Goal: Task Accomplishment & Management: Manage account settings

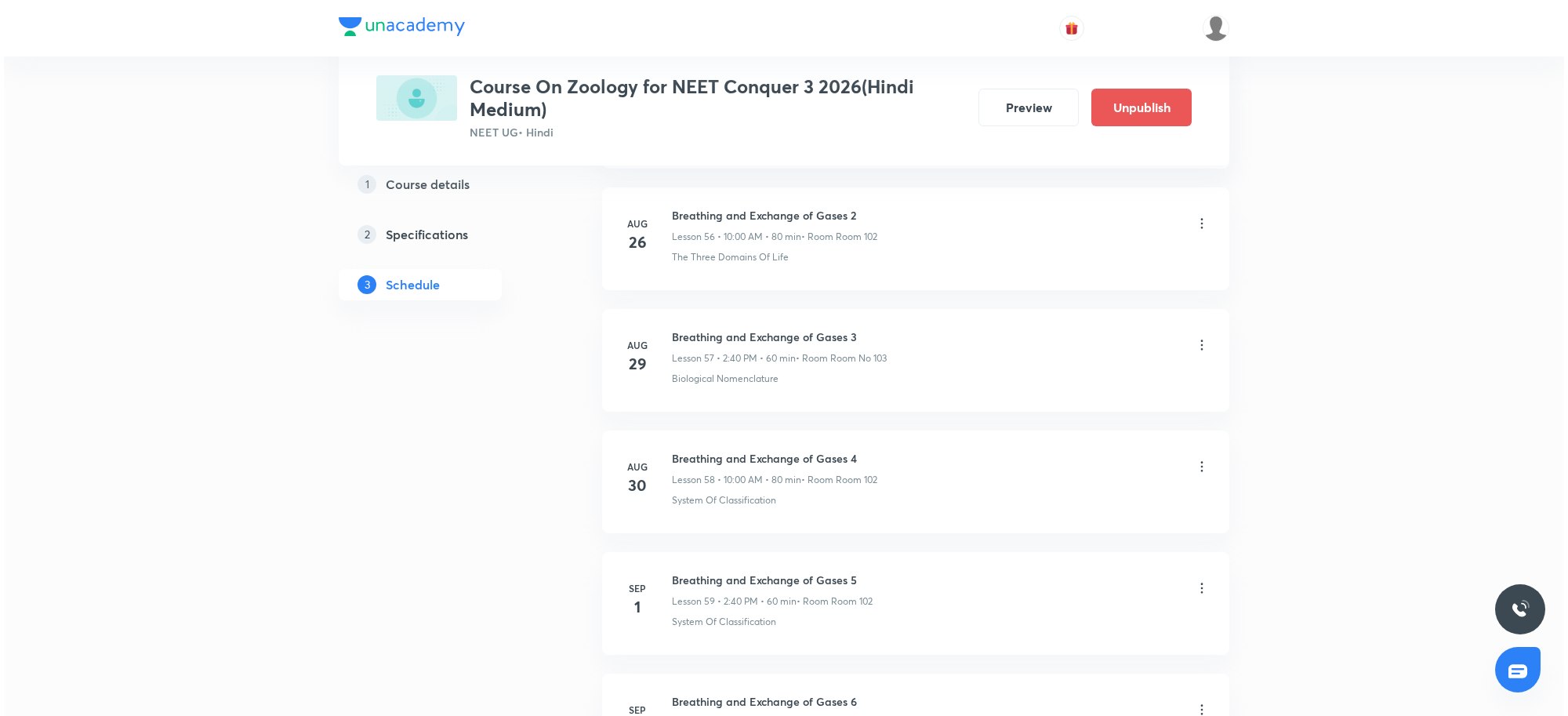
scroll to position [8245, 0]
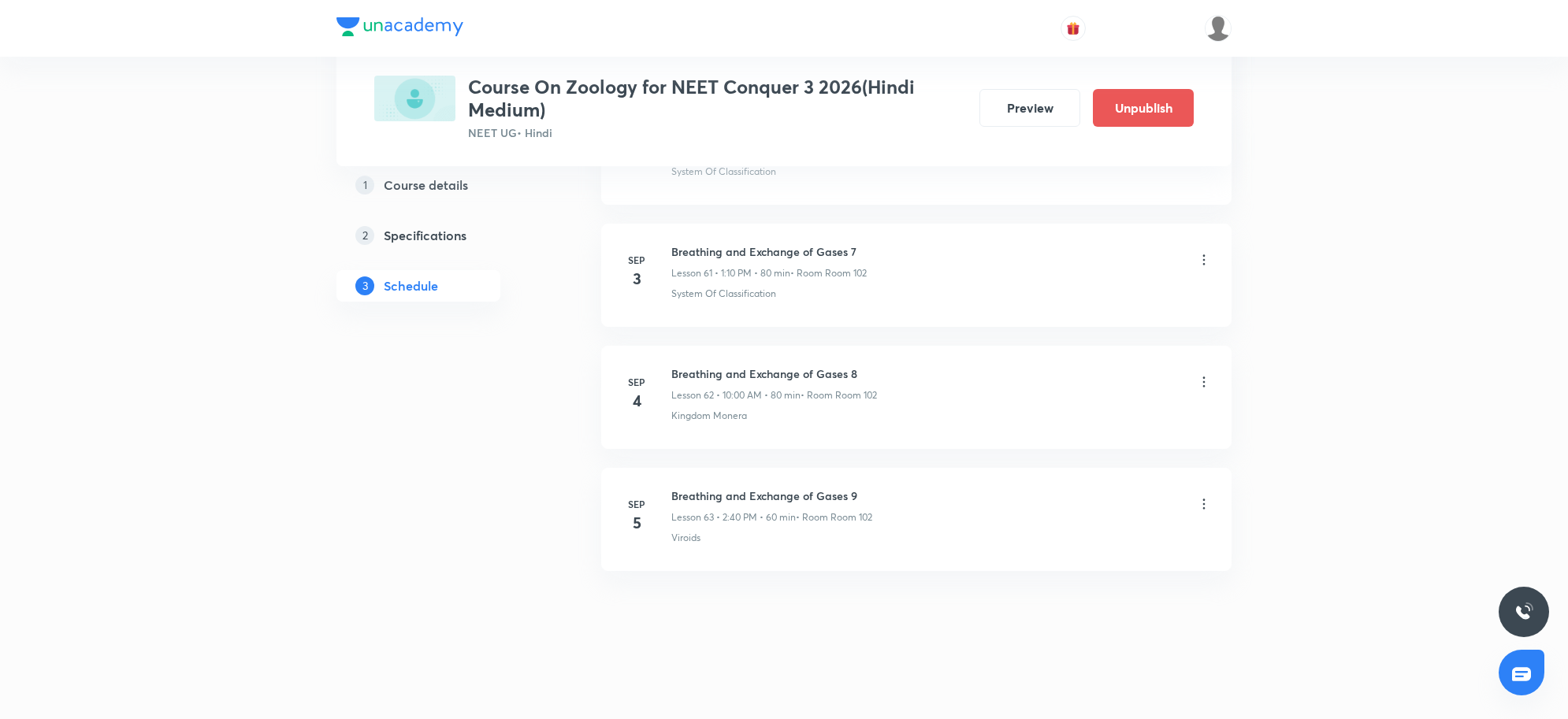
click at [1203, 504] on icon at bounding box center [1204, 504] width 3 height 10
click at [1076, 537] on li "Edit" at bounding box center [1121, 546] width 173 height 29
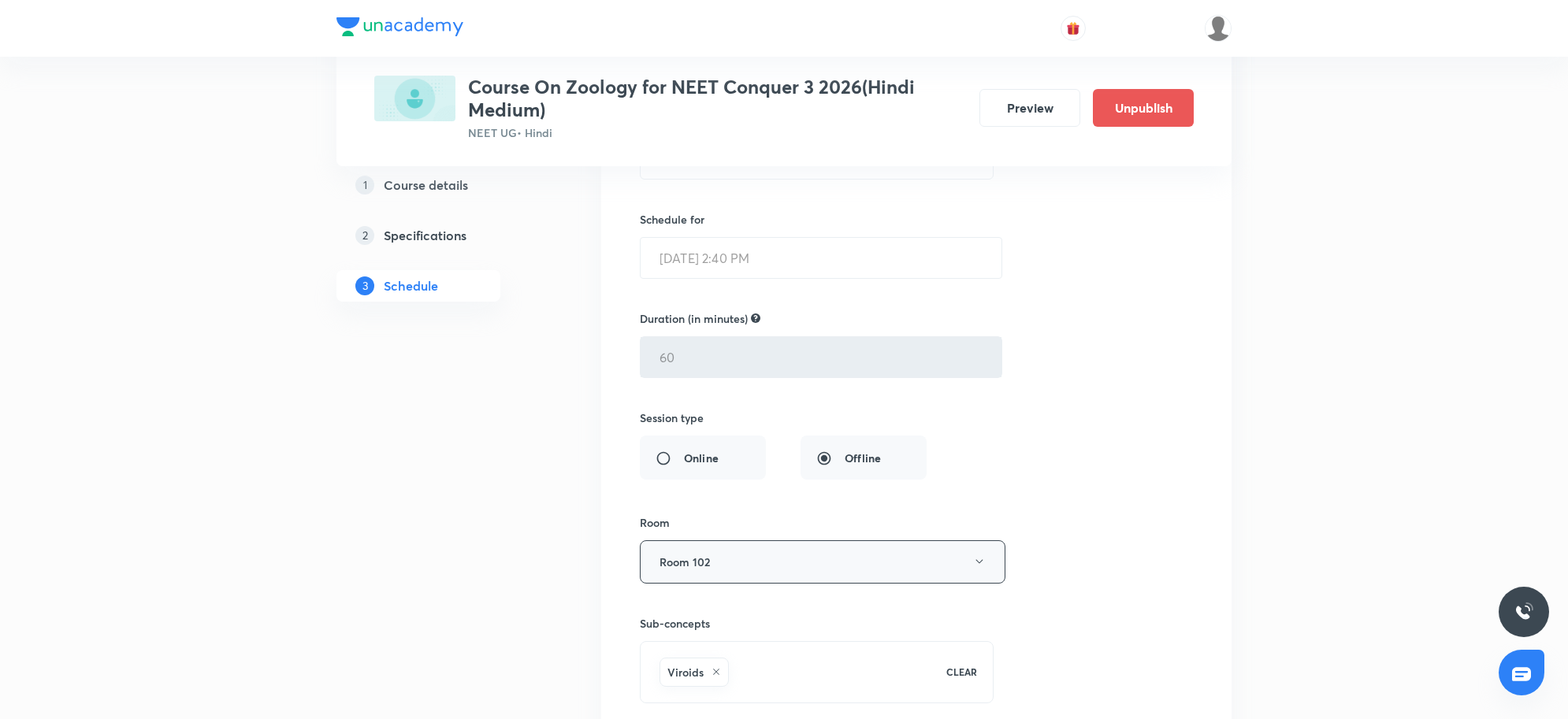
scroll to position [7866, 0]
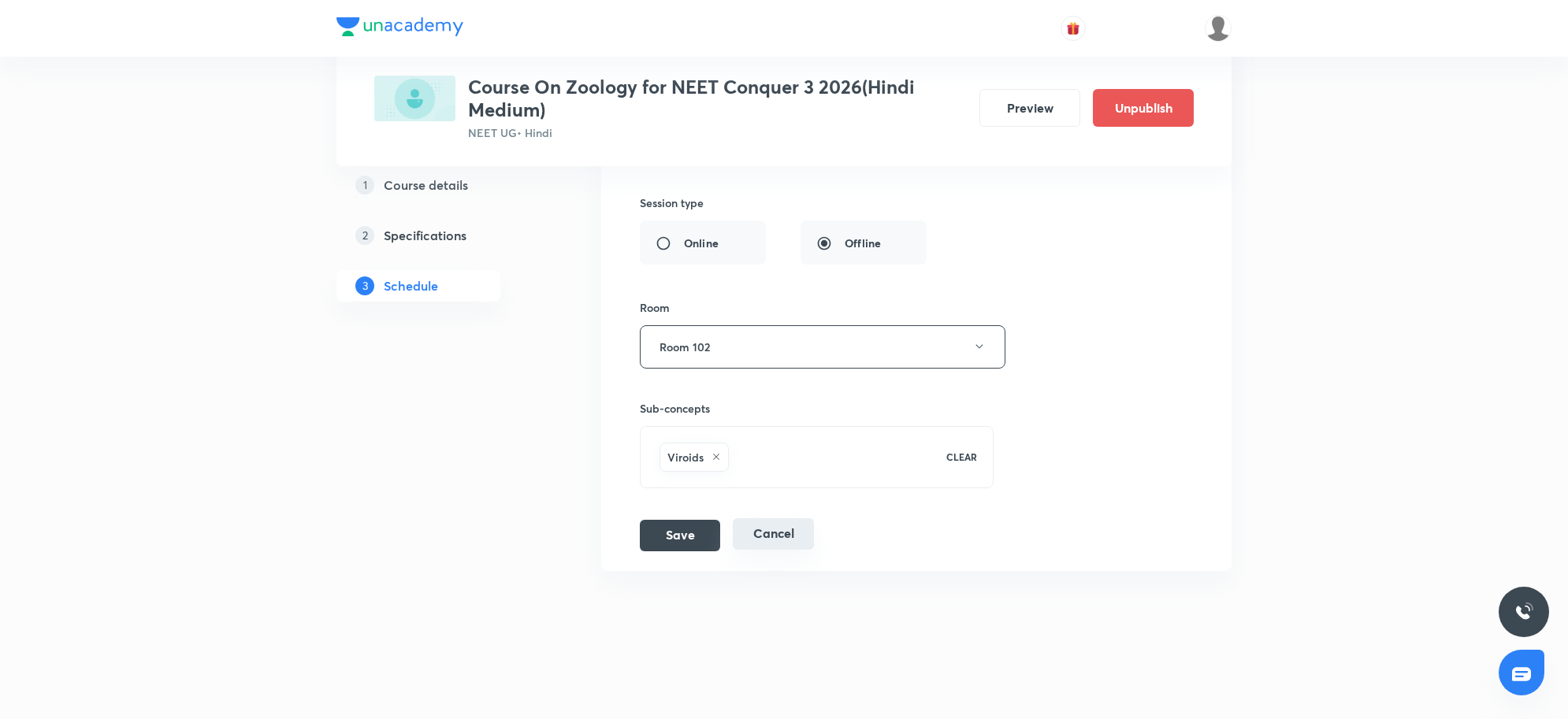
click at [777, 550] on button "Cancel" at bounding box center [773, 534] width 81 height 32
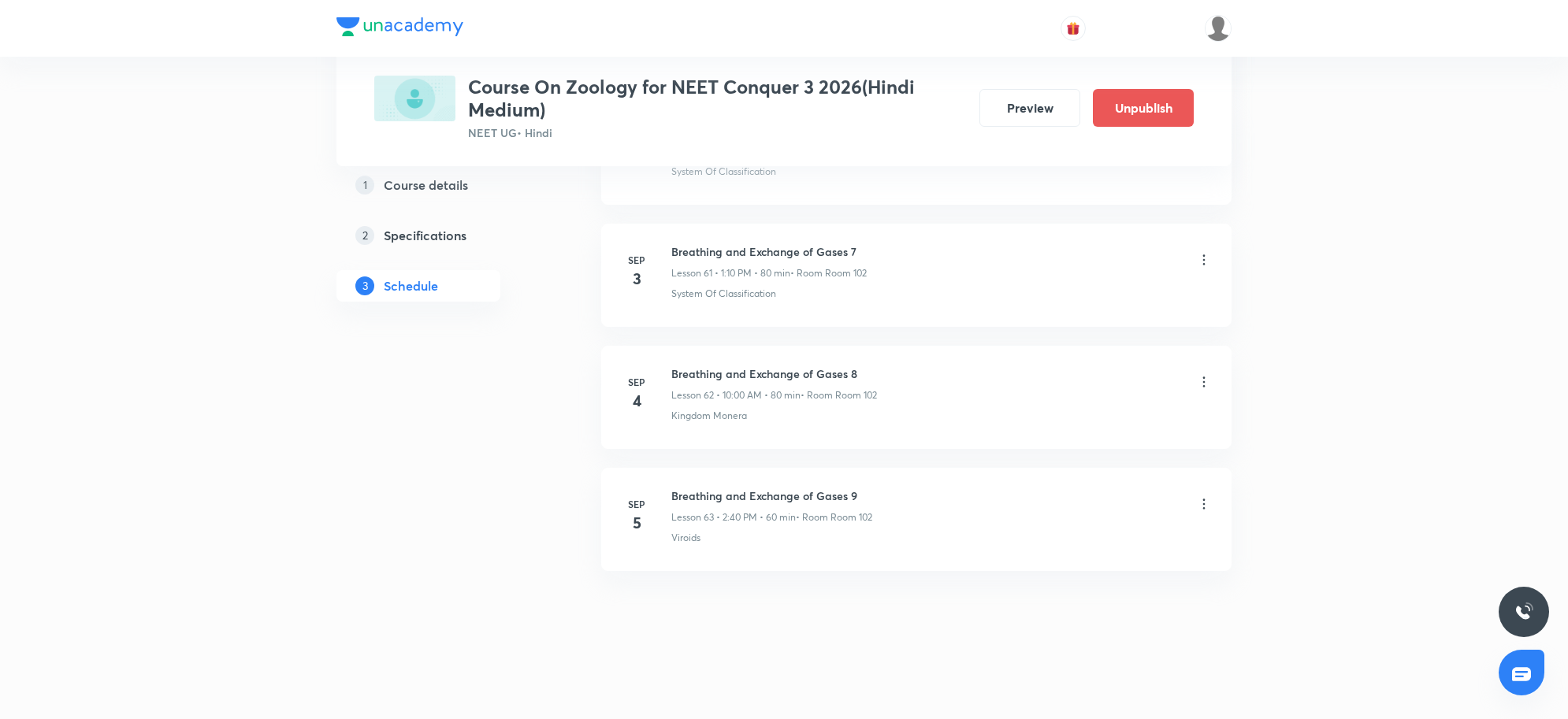
click at [1202, 498] on icon at bounding box center [1203, 503] width 15 height 15
click at [1119, 561] on li "Delete" at bounding box center [1121, 576] width 173 height 29
click at [1057, 695] on button "Delete" at bounding box center [1010, 686] width 139 height 38
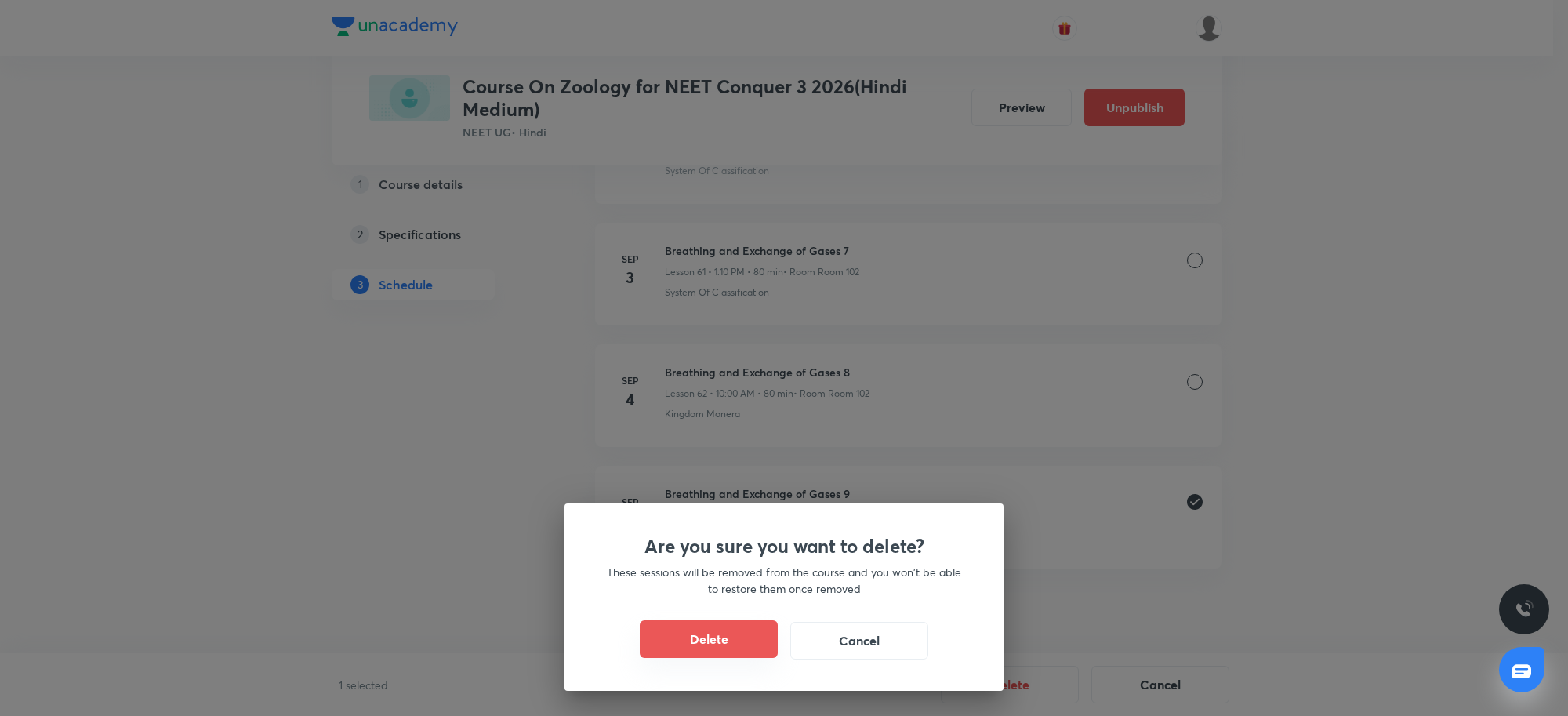
click at [747, 637] on button "Delete" at bounding box center [708, 639] width 138 height 38
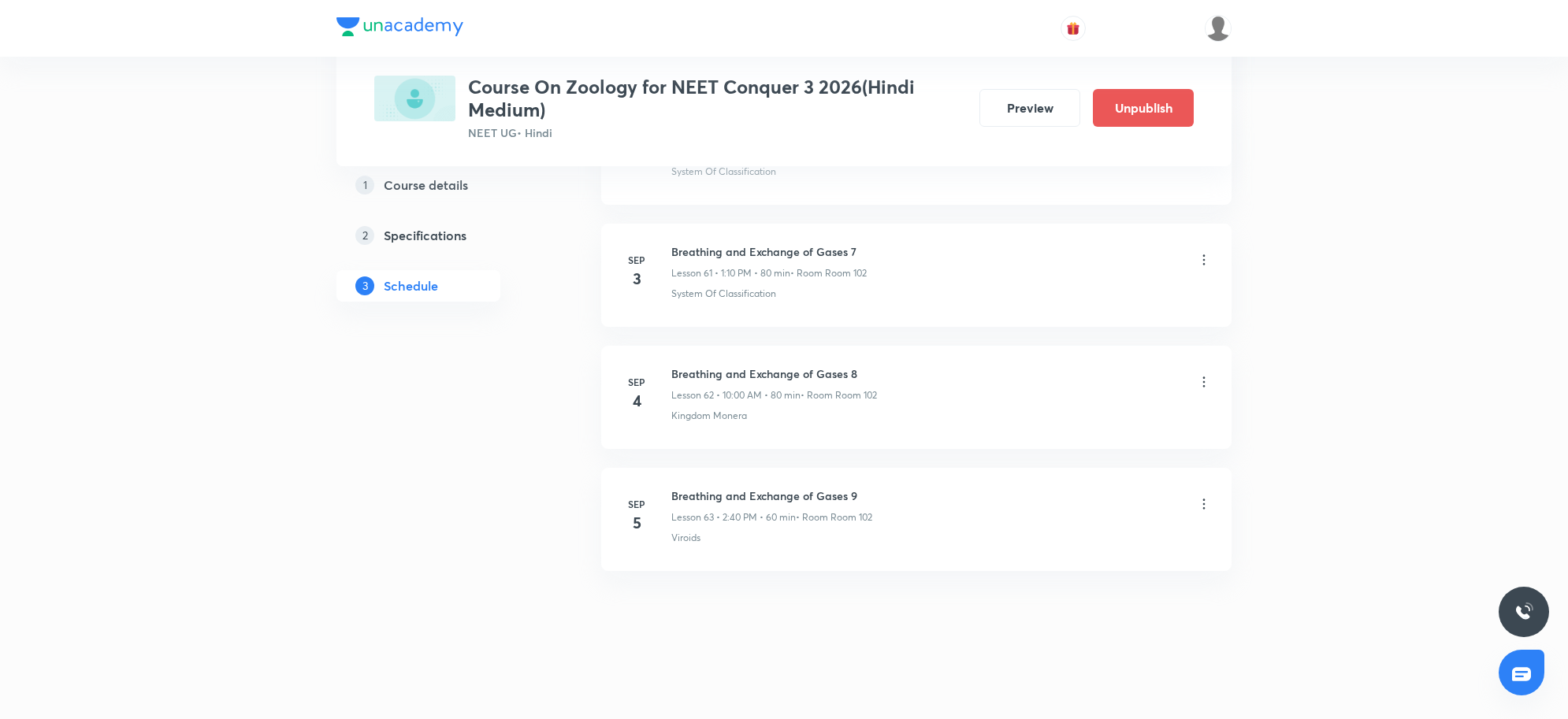
scroll to position [7432, 0]
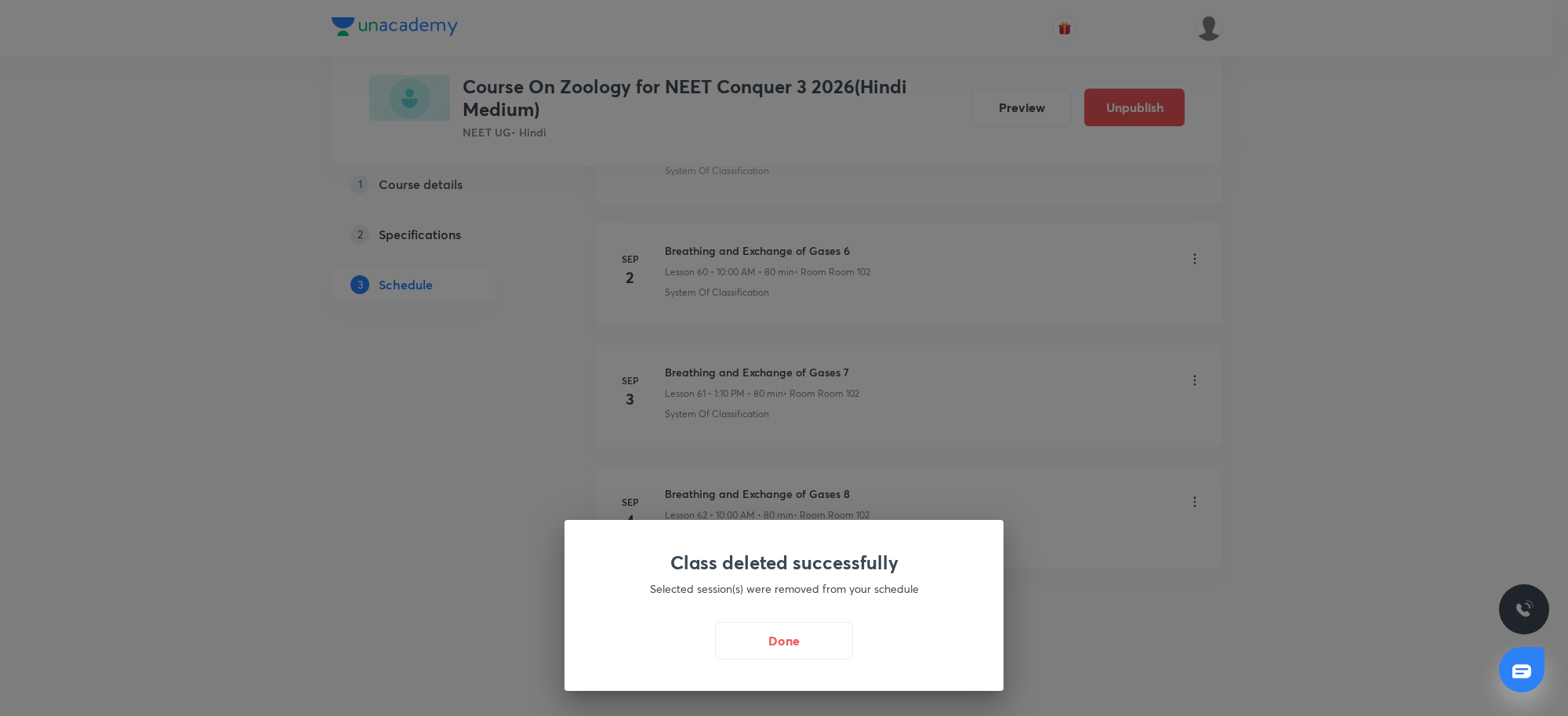
drag, startPoint x: 668, startPoint y: 372, endPoint x: 973, endPoint y: 358, distance: 305.3
click at [796, 638] on button "Done" at bounding box center [784, 639] width 138 height 38
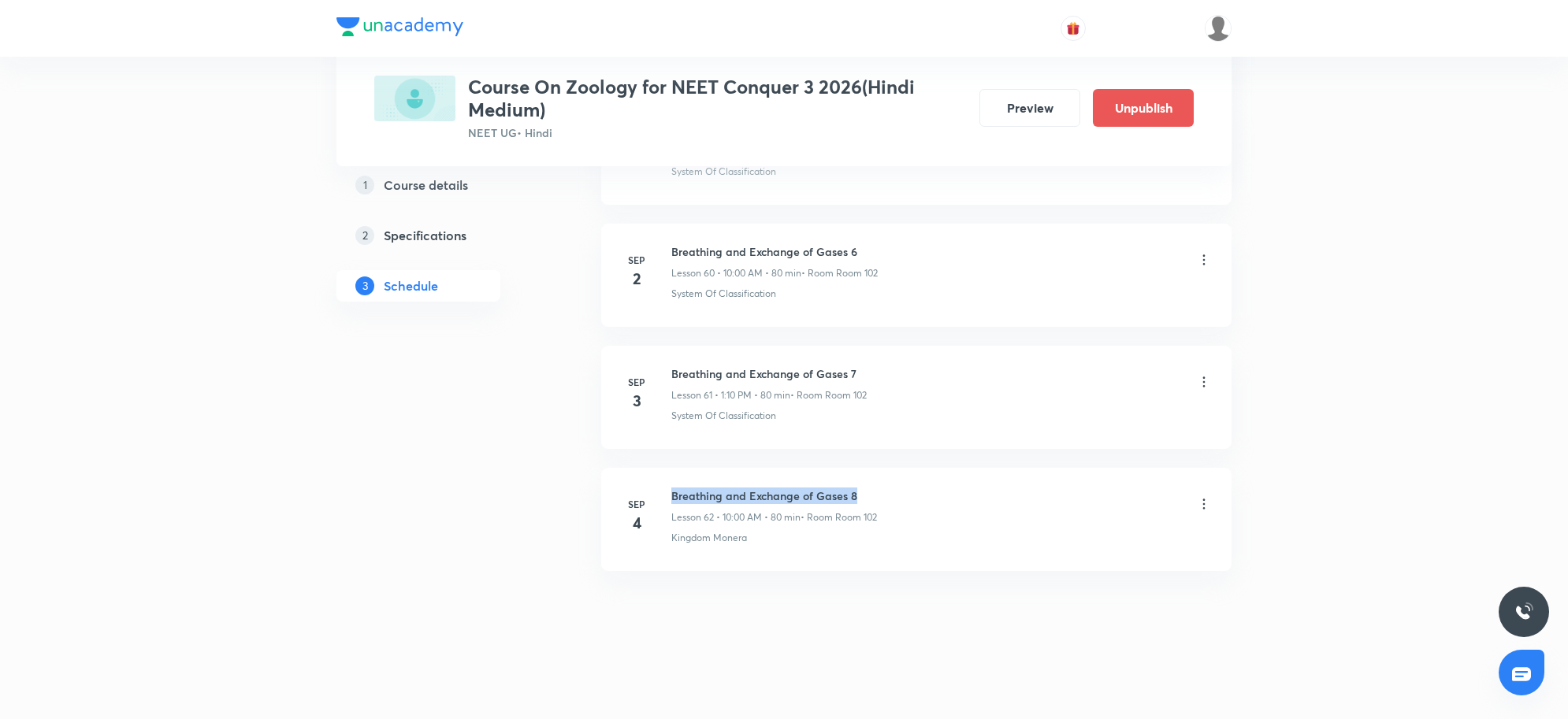
drag, startPoint x: 746, startPoint y: 494, endPoint x: 936, endPoint y: 501, distance: 190.1
click at [936, 501] on div "[DATE] Breathing and Exchange of Gases 8 Lesson 62 • 10:00 AM • 80 min • Room R…" at bounding box center [916, 517] width 591 height 58
copy h6 "Breathing and Exchange of Gases 8"
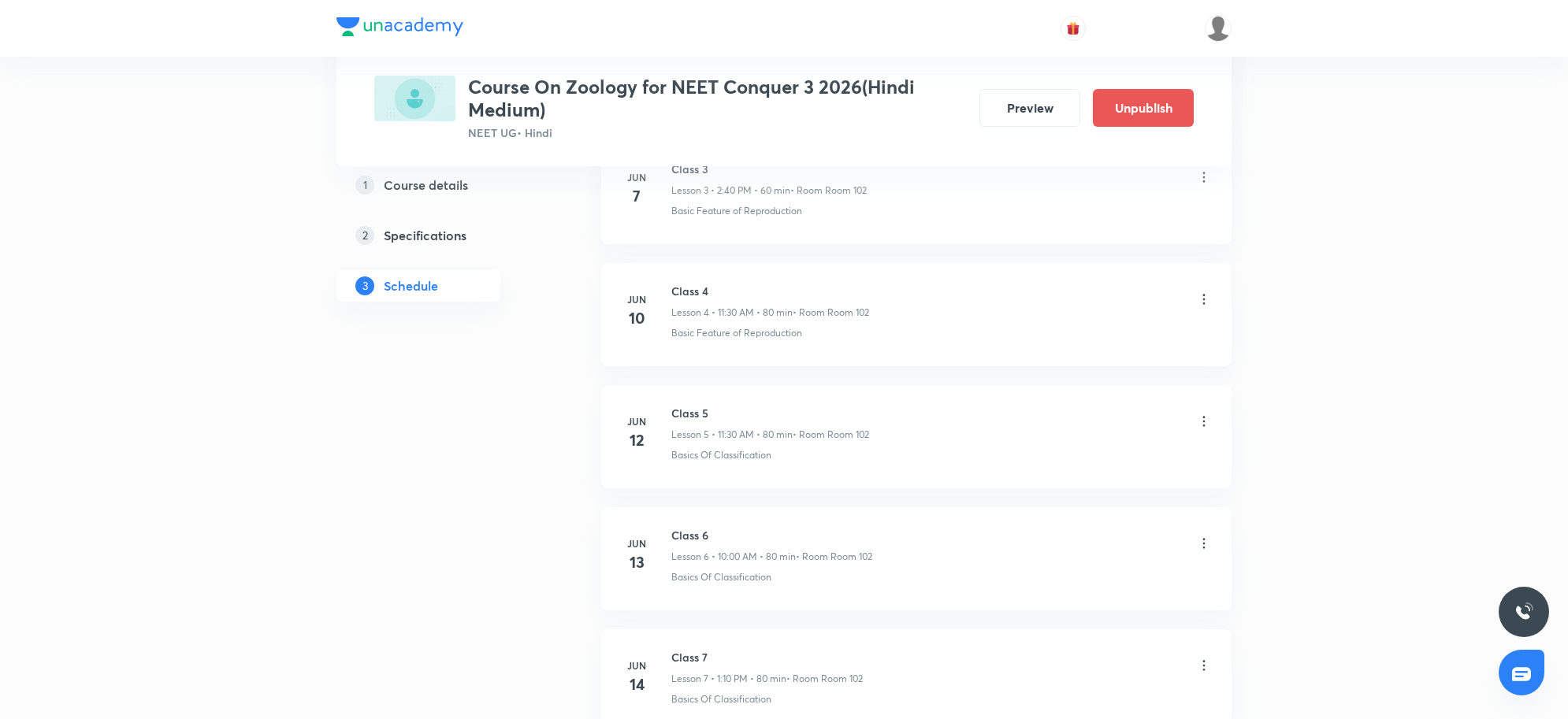
scroll to position [0, 0]
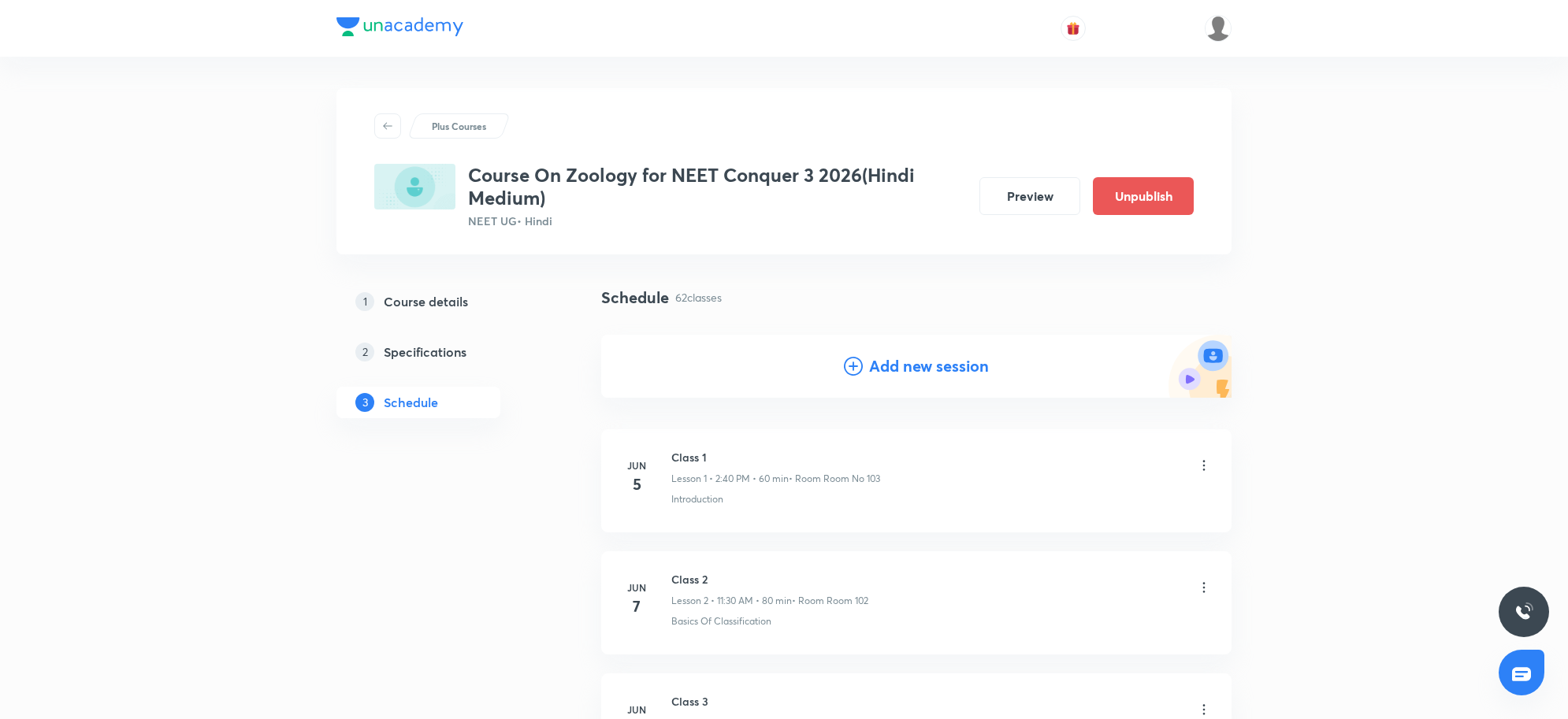
click at [915, 368] on h4 "Add new session" at bounding box center [929, 367] width 120 height 24
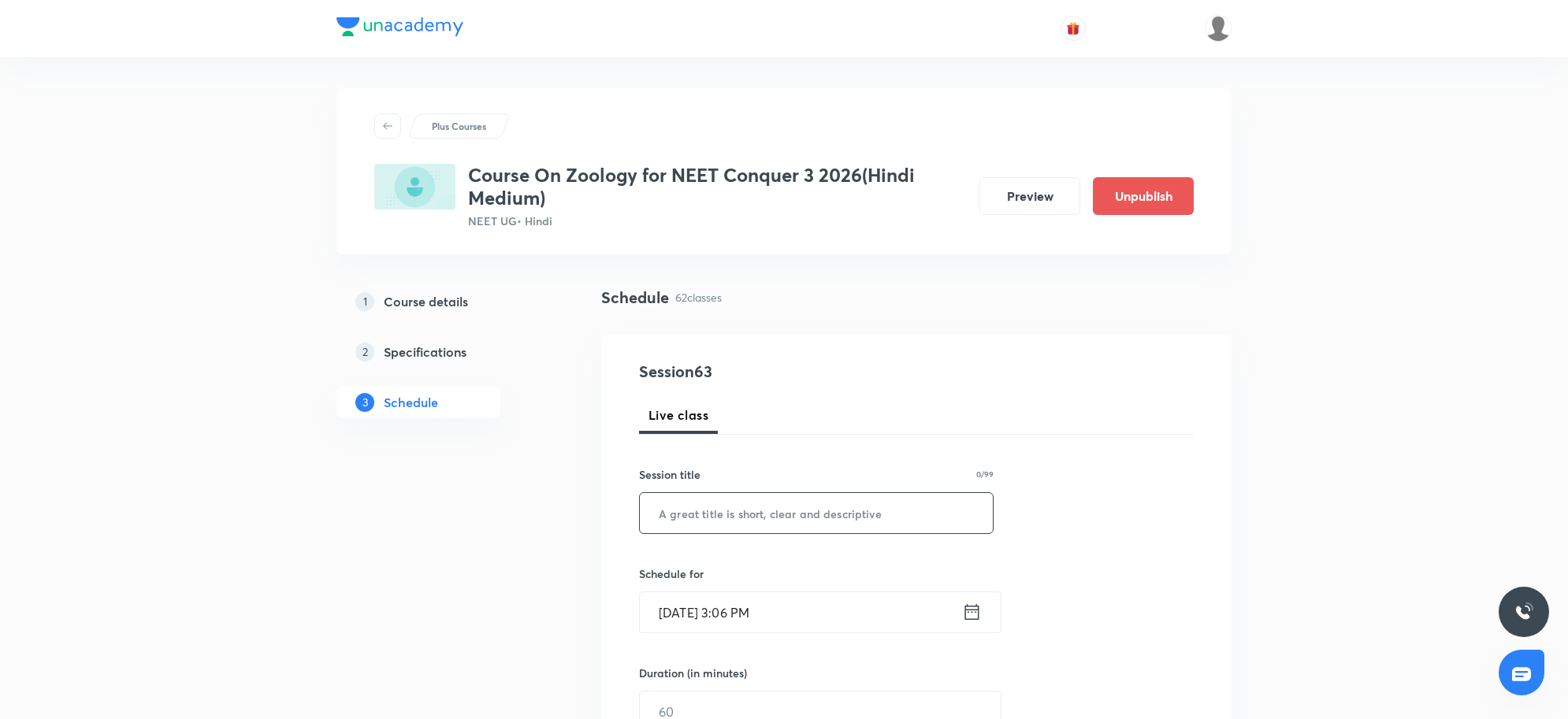
click at [683, 520] on input "text" at bounding box center [817, 513] width 353 height 40
paste input "Breathing and Exchange of Gases 8"
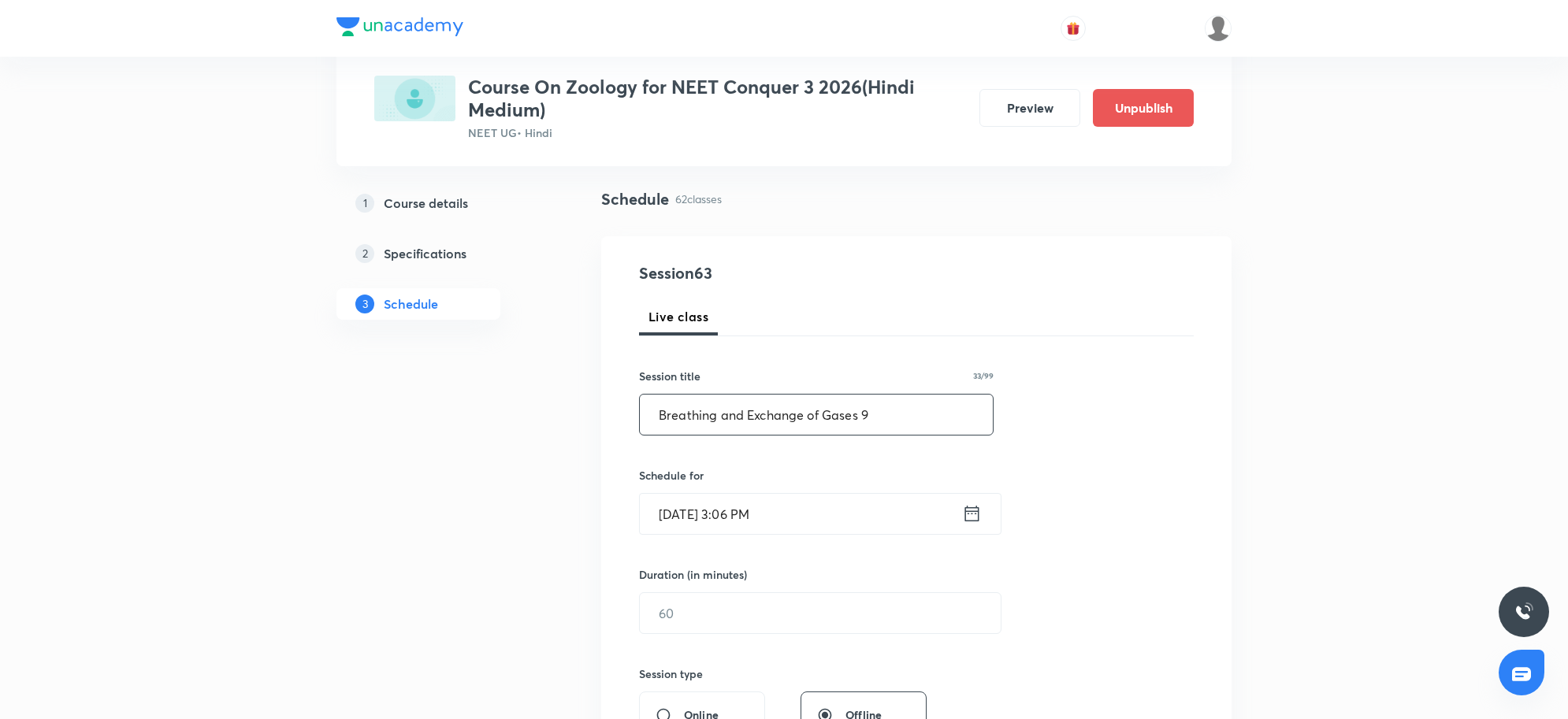
type input "Breathing and Exchange of Gases 9"
click at [835, 530] on input "[DATE] 3:06 PM" at bounding box center [801, 514] width 322 height 40
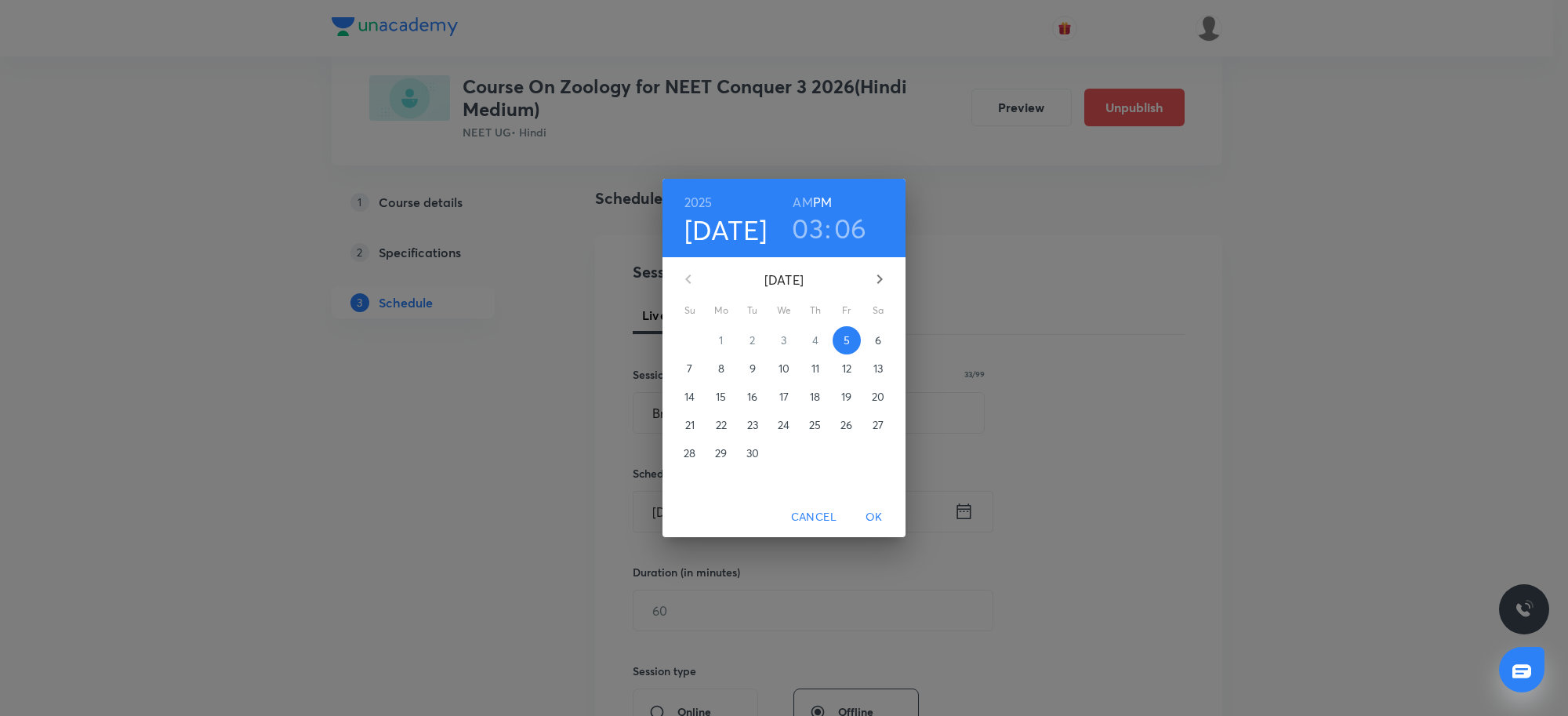
click at [1280, 353] on div "[DATE] 03 : 06 AM PM [DATE] Su Mo Tu We Th Fr Sa 31 1 2 3 4 5 6 7 8 9 10 11 12 …" at bounding box center [784, 358] width 1568 height 716
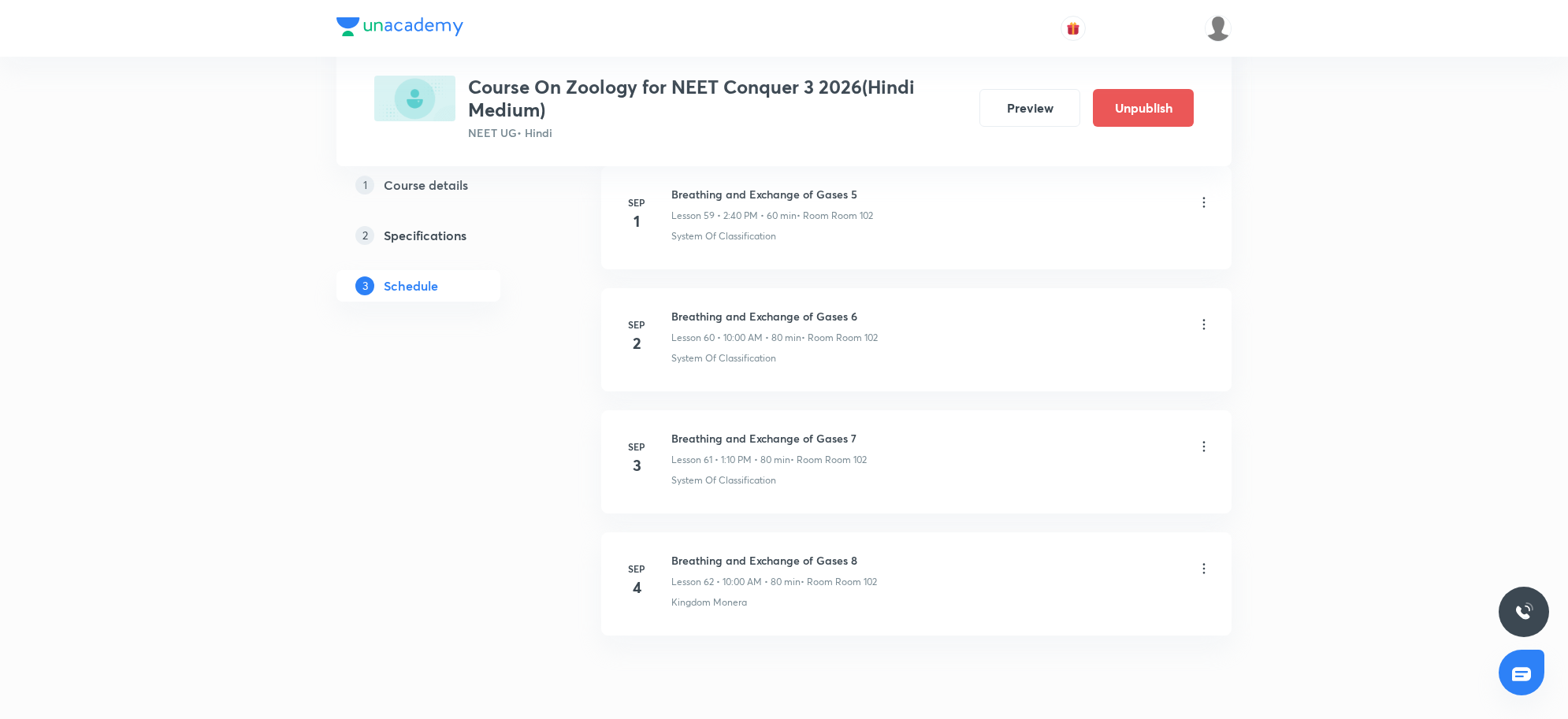
scroll to position [8157, 0]
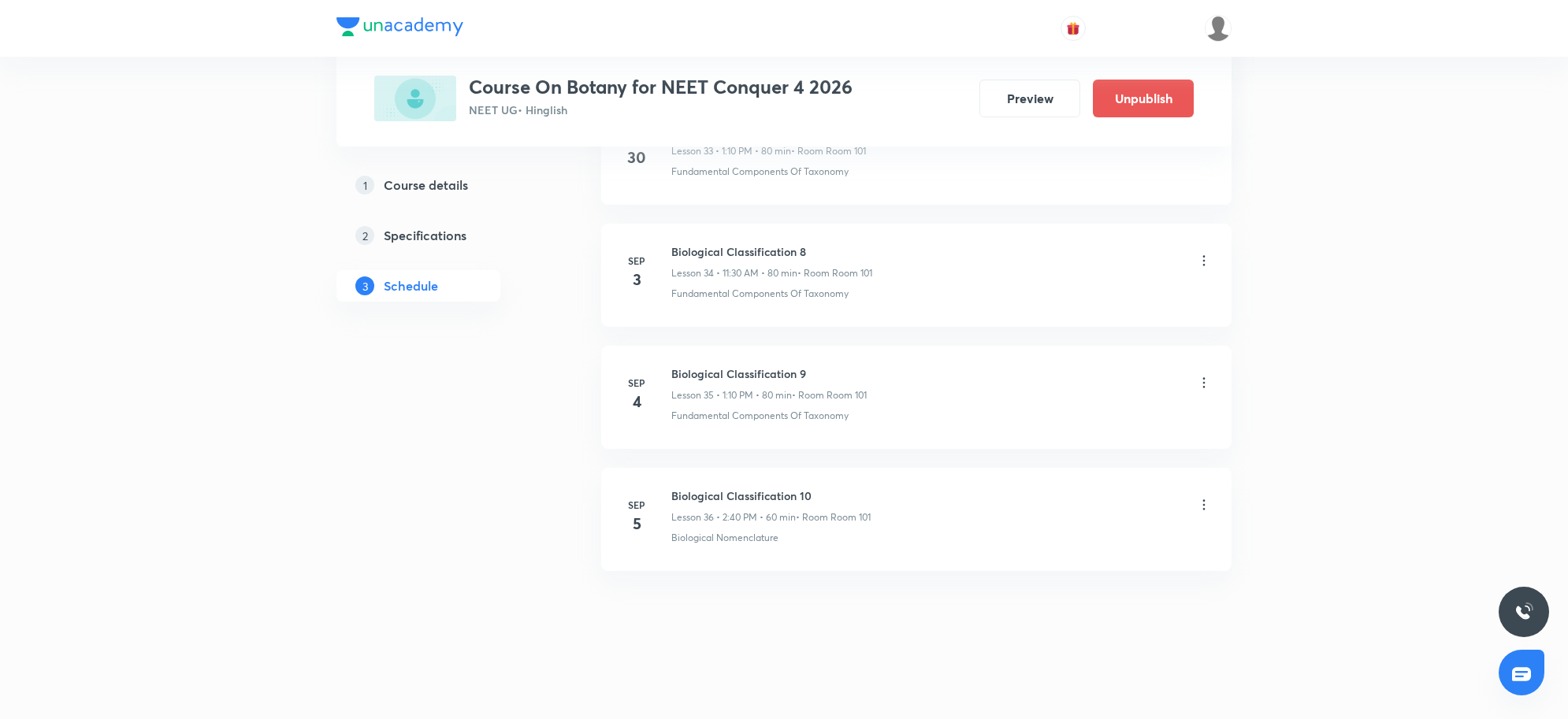
drag, startPoint x: 1211, startPoint y: 507, endPoint x: 1174, endPoint y: 518, distance: 38.6
click at [1211, 508] on li "Sep 5 Biological Classification 10 Lesson 36 • 2:40 PM • 60 min • Room Room 101…" at bounding box center [916, 520] width 630 height 103
click at [1199, 503] on icon at bounding box center [1203, 504] width 15 height 15
click at [1048, 583] on p "Delete" at bounding box center [1063, 576] width 33 height 16
click at [1046, 694] on button "Delete" at bounding box center [1010, 686] width 139 height 38
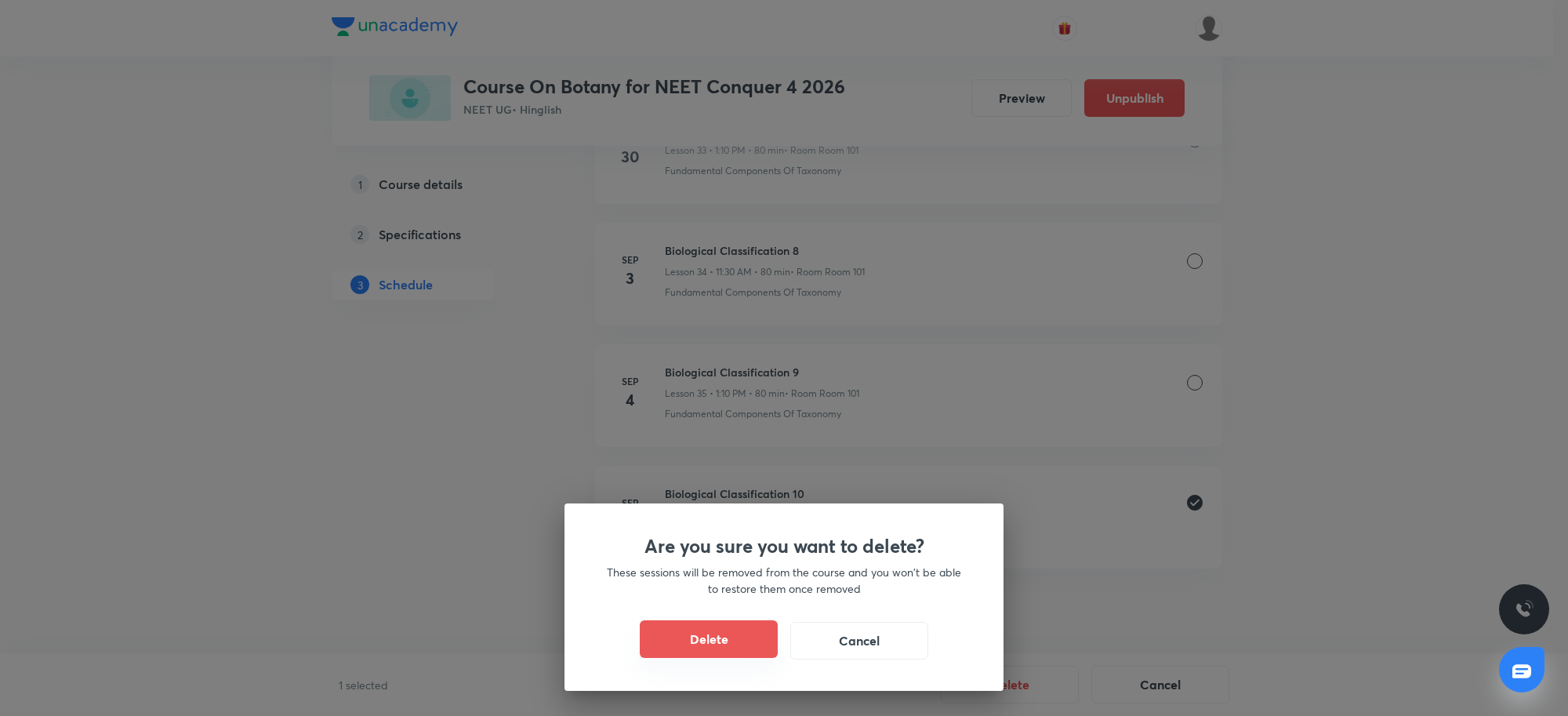
click at [683, 646] on button "Delete" at bounding box center [708, 639] width 138 height 38
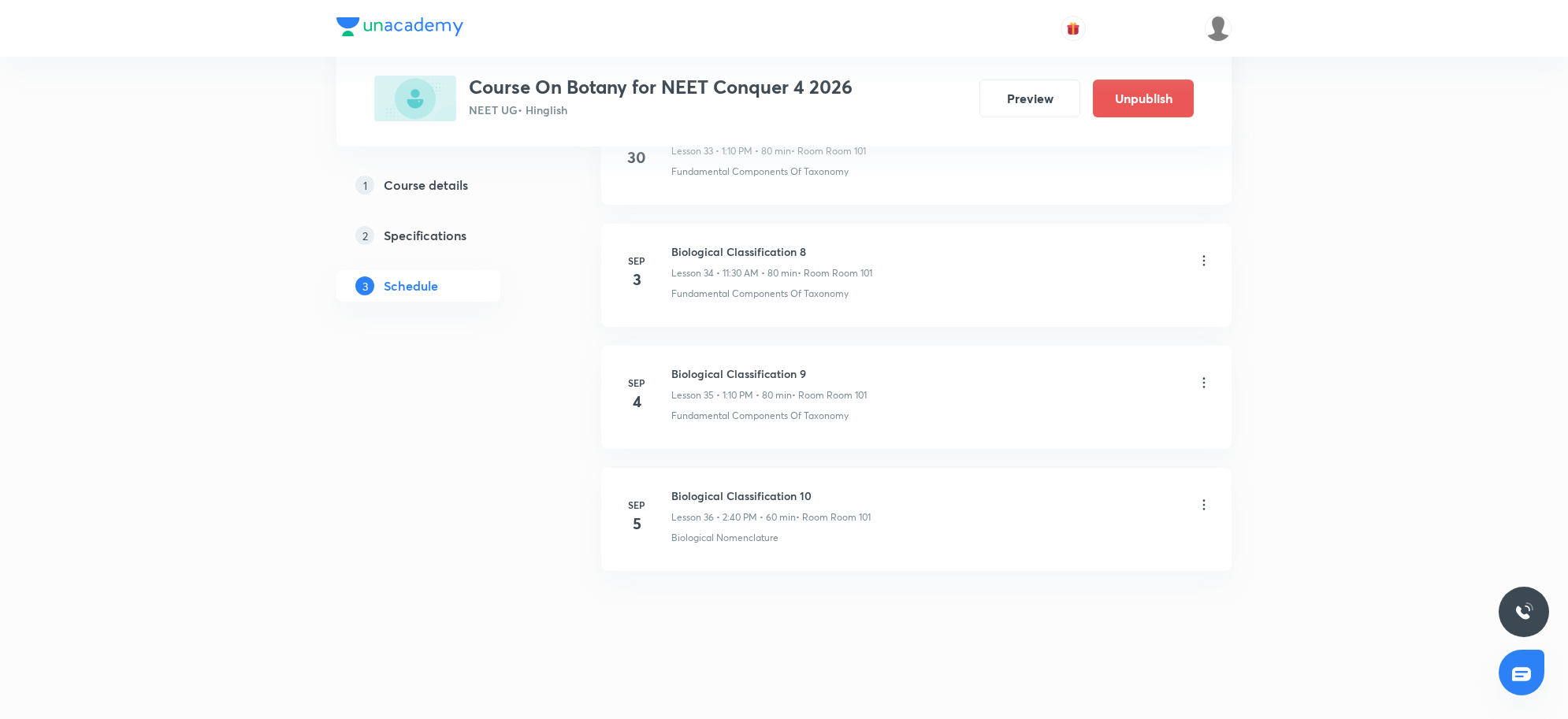
scroll to position [4831, 0]
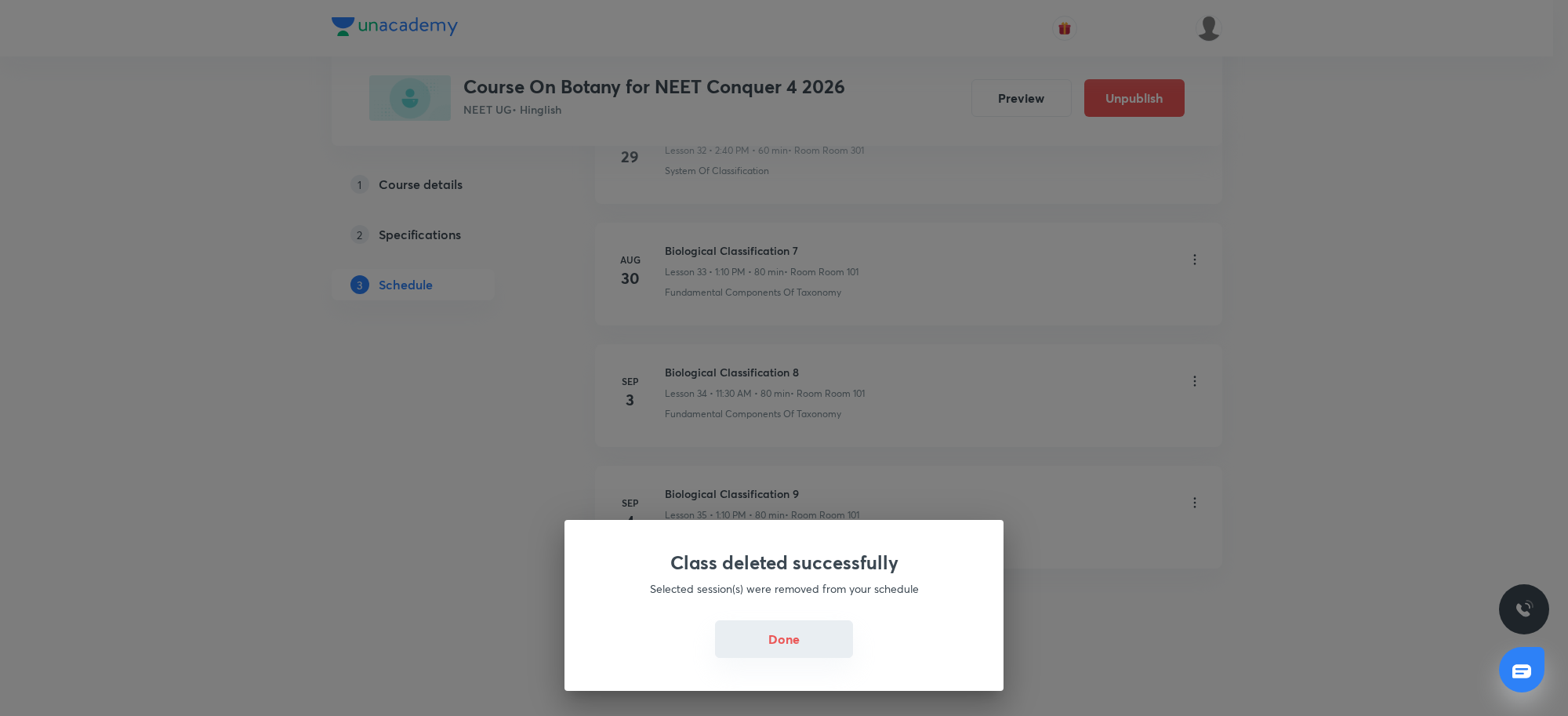
click at [766, 645] on button "Done" at bounding box center [784, 639] width 138 height 38
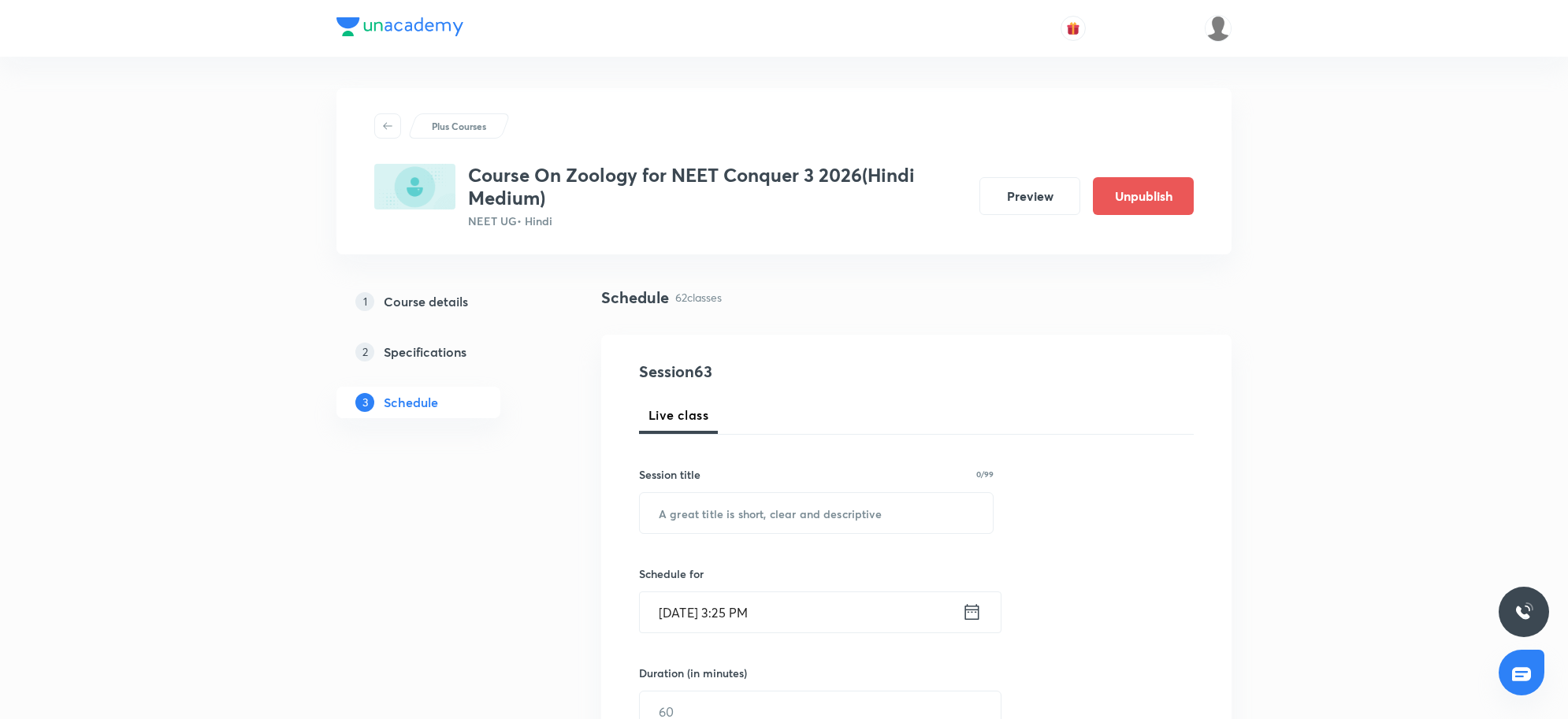
scroll to position [8157, 0]
